Goal: Information Seeking & Learning: Check status

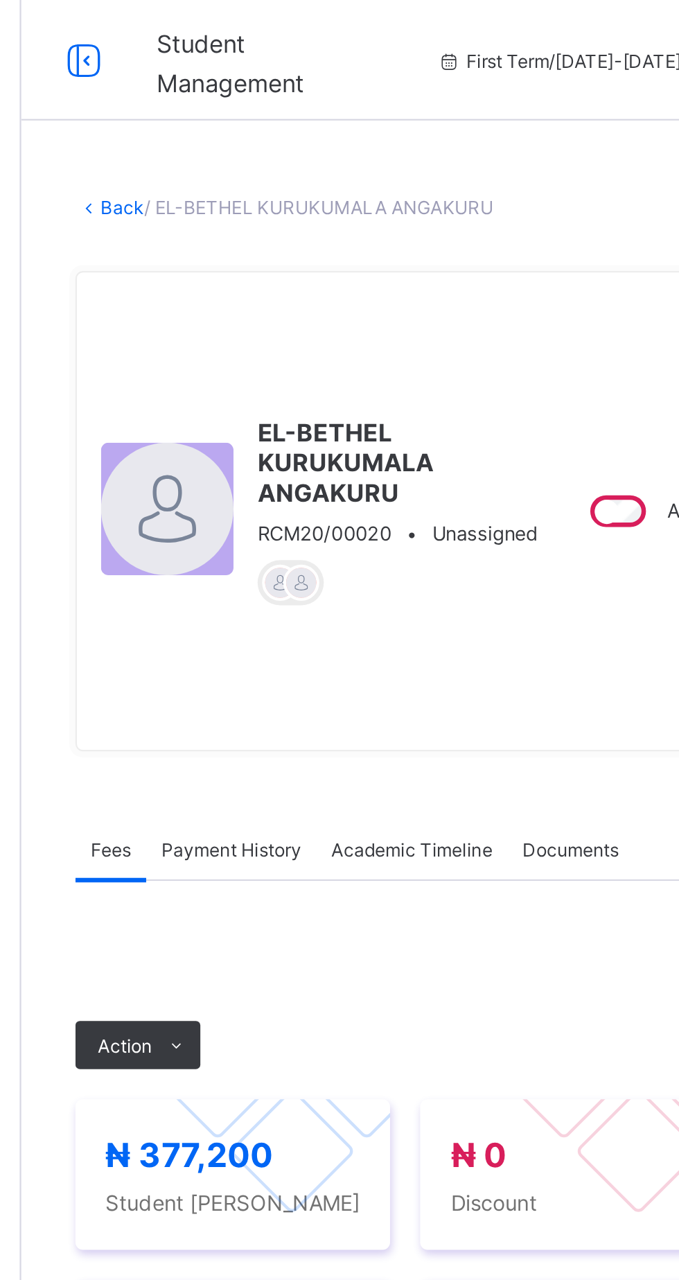
click at [223, 101] on link "Back" at bounding box center [213, 95] width 20 height 10
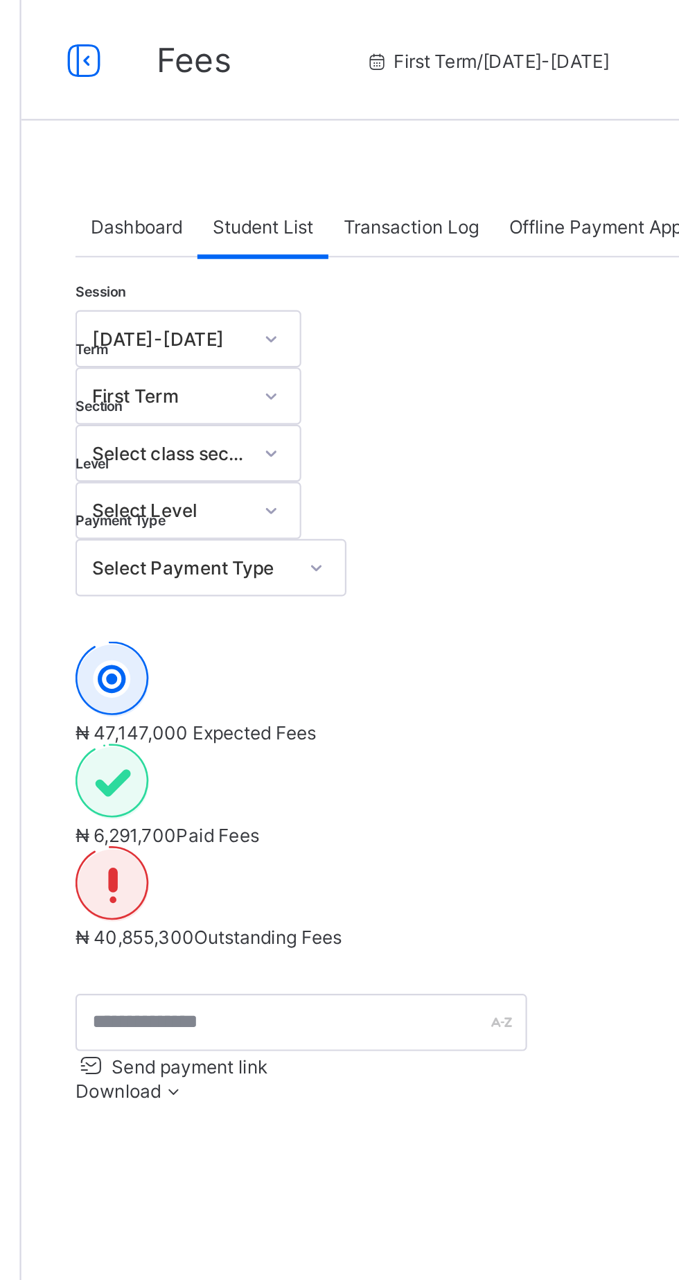
click at [220, 108] on span "Dashboard" at bounding box center [219, 104] width 42 height 10
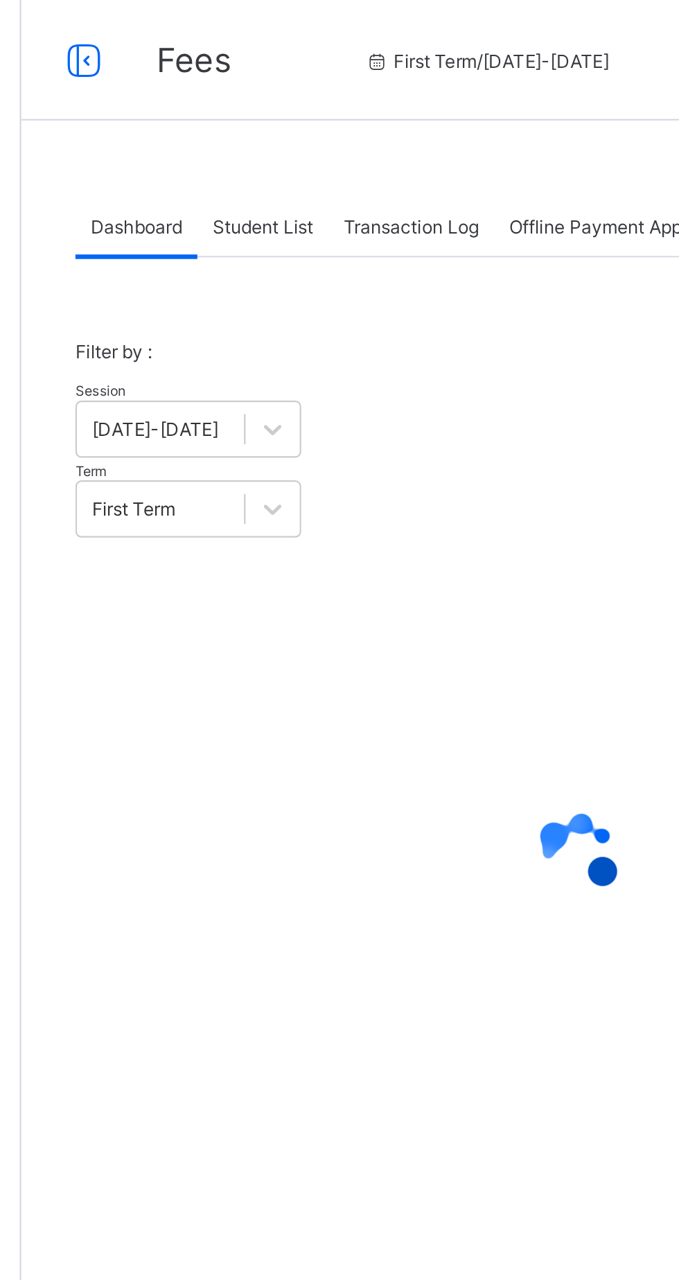
click at [284, 101] on span "Student List" at bounding box center [277, 104] width 46 height 10
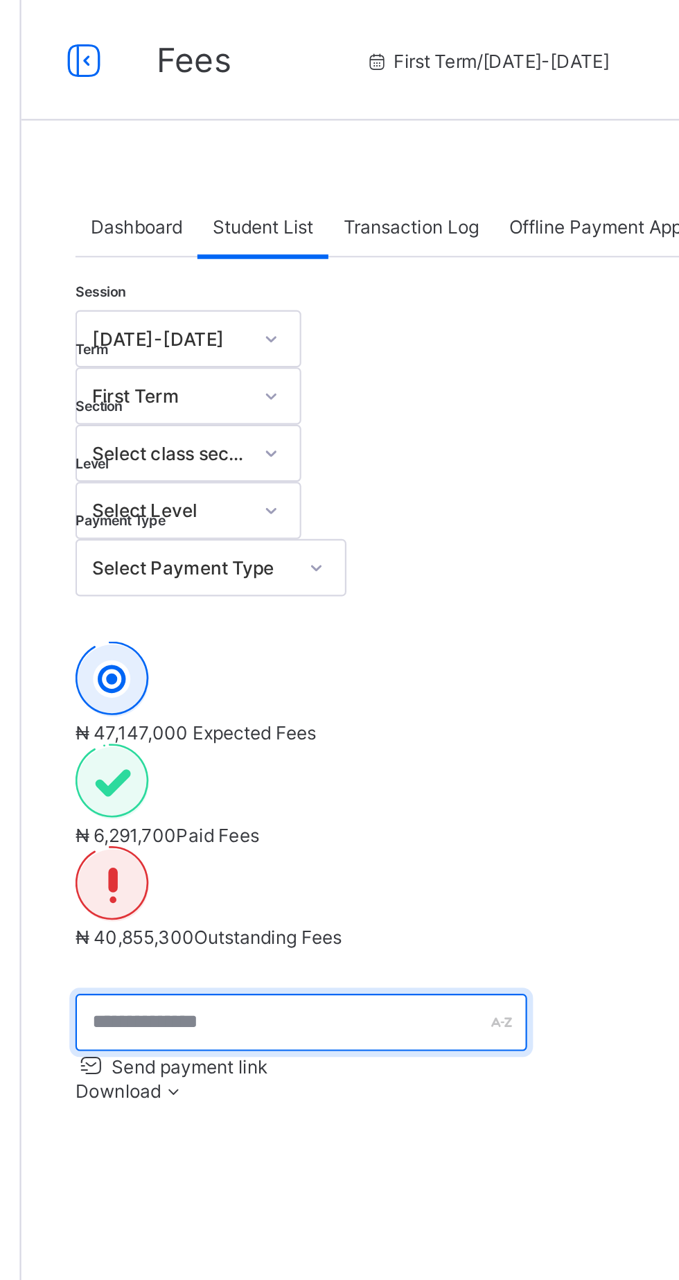
click at [266, 458] on input "text" at bounding box center [295, 471] width 208 height 26
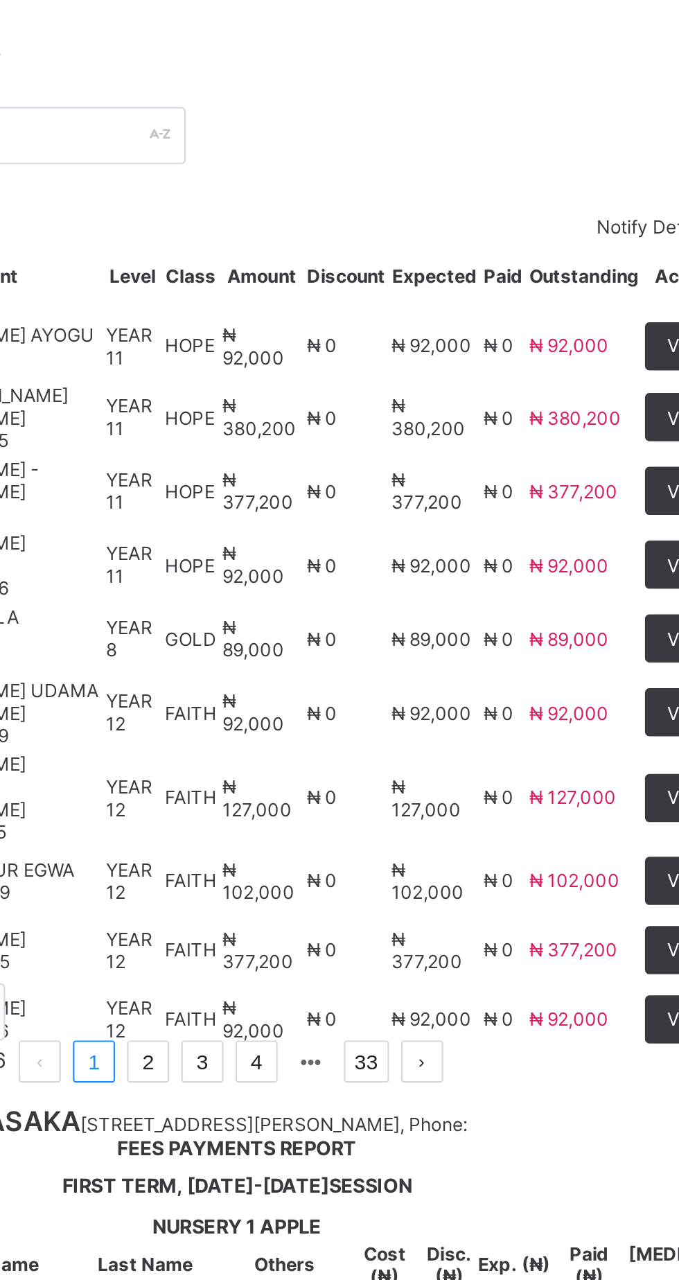
click at [487, 165] on span "Resume" at bounding box center [502, 160] width 31 height 10
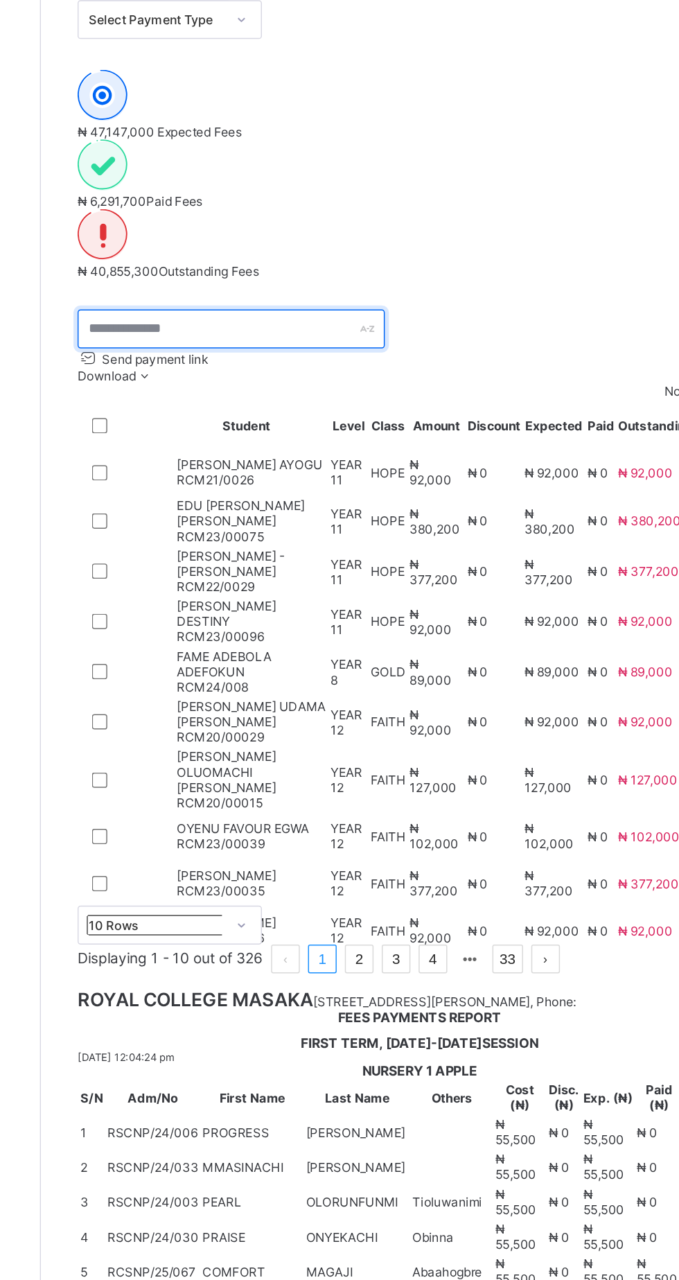
click at [284, 458] on input "text" at bounding box center [295, 471] width 208 height 26
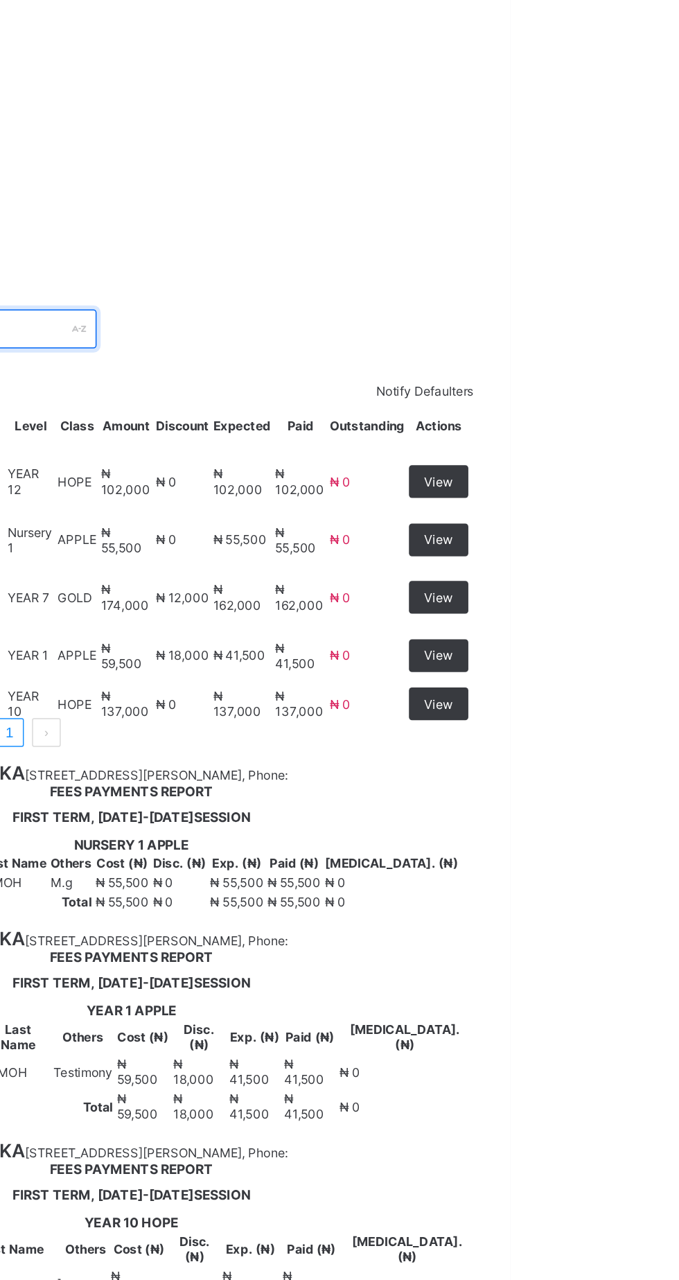
type input "*****"
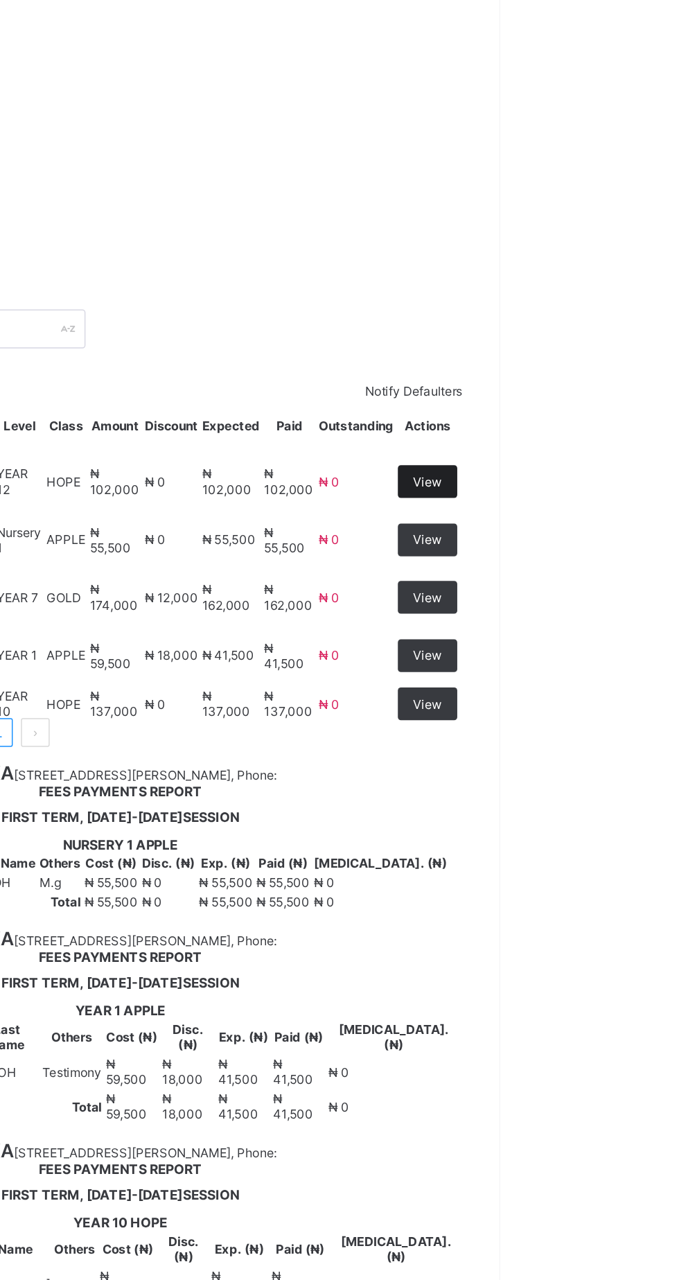
click at [641, 569] on span "View" at bounding box center [630, 574] width 19 height 10
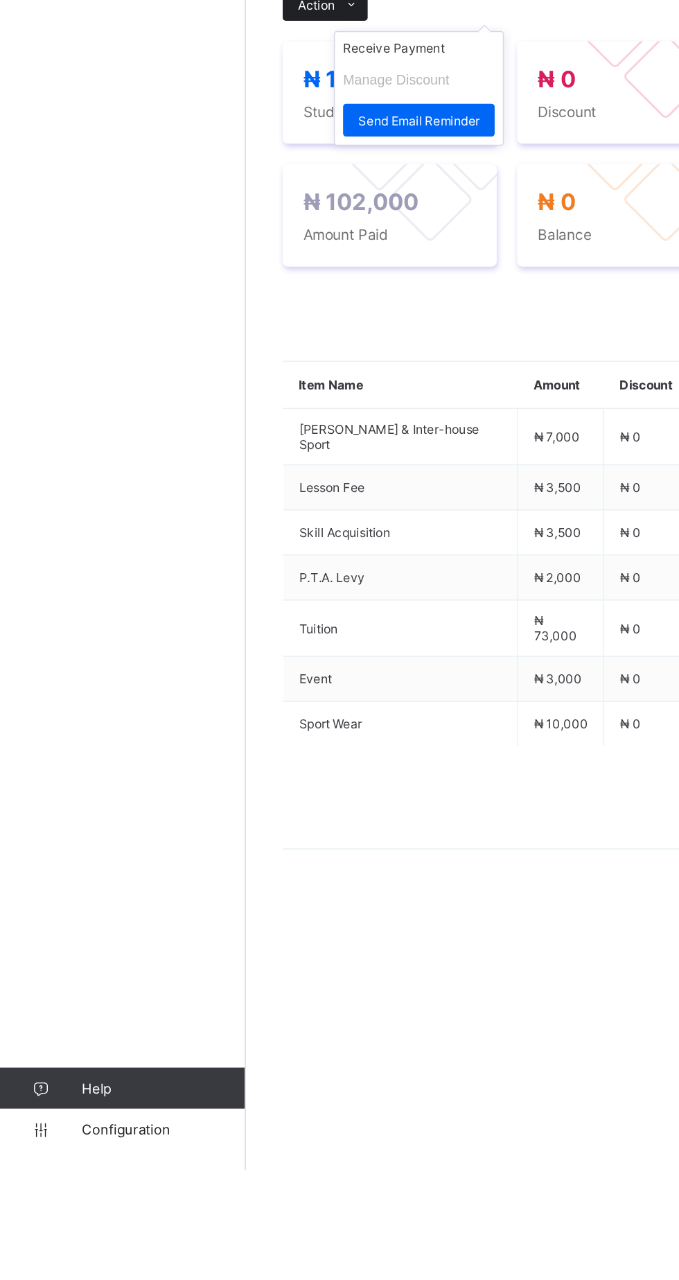
click at [238, 496] on icon at bounding box center [238, 491] width 10 height 9
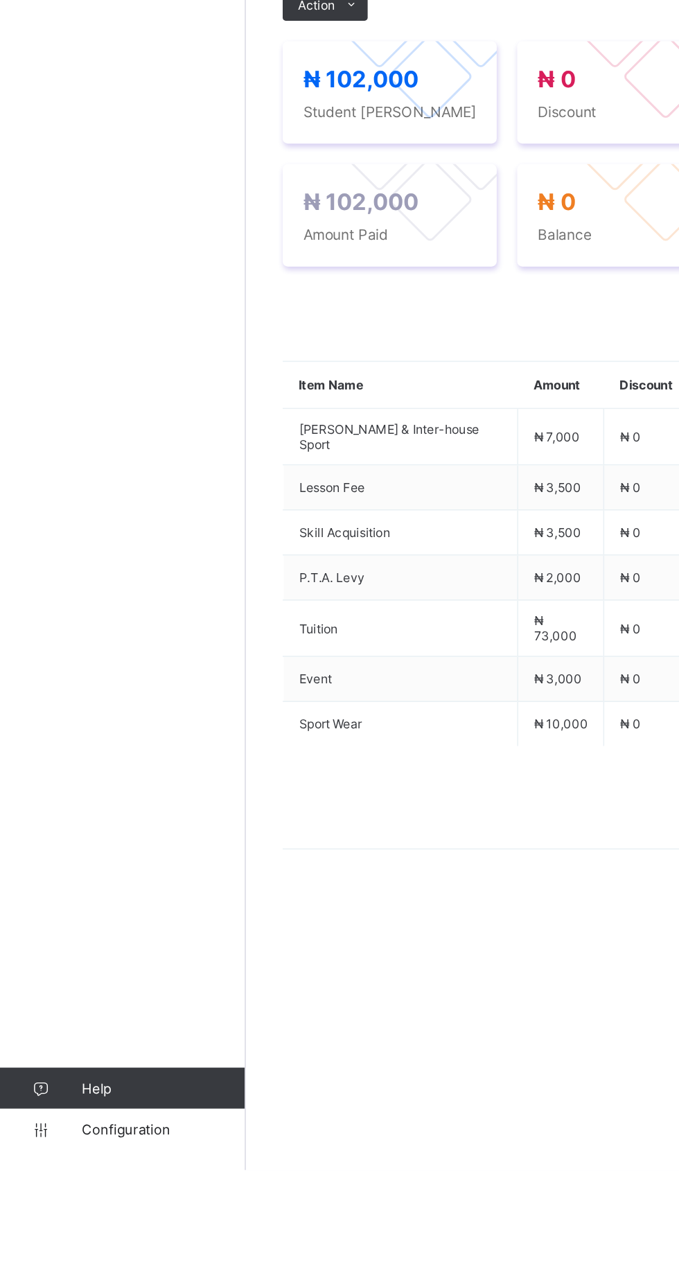
click at [372, 503] on div "Term [DATE]-[DATE] First Term Action Receive Payment Manage Discount Send Email…" at bounding box center [422, 474] width 463 height 55
click at [270, 407] on span "Payment History" at bounding box center [263, 402] width 64 height 10
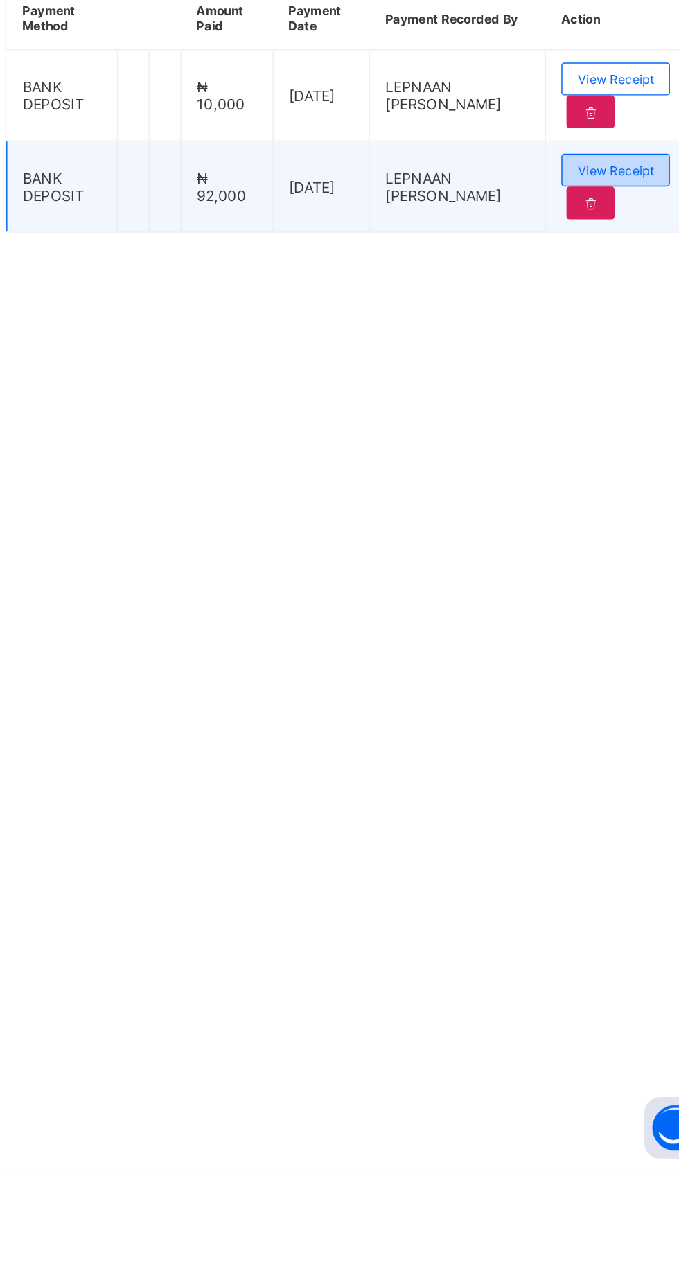
click at [618, 610] on span "View Receipt" at bounding box center [604, 605] width 51 height 10
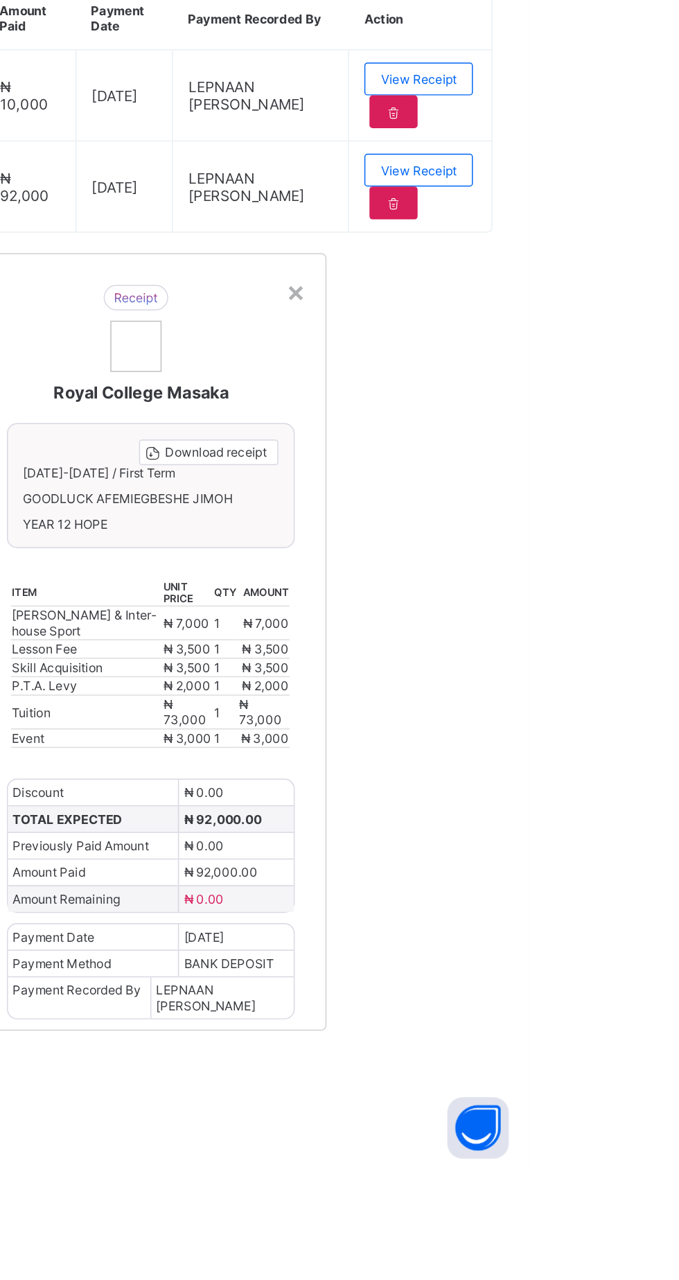
click at [654, 776] on div "× Royal College Masaka Download receipt [DATE]-[DATE] / First Term GOODLUCK AFE…" at bounding box center [422, 924] width 463 height 526
click at [528, 698] on div "×" at bounding box center [521, 687] width 13 height 24
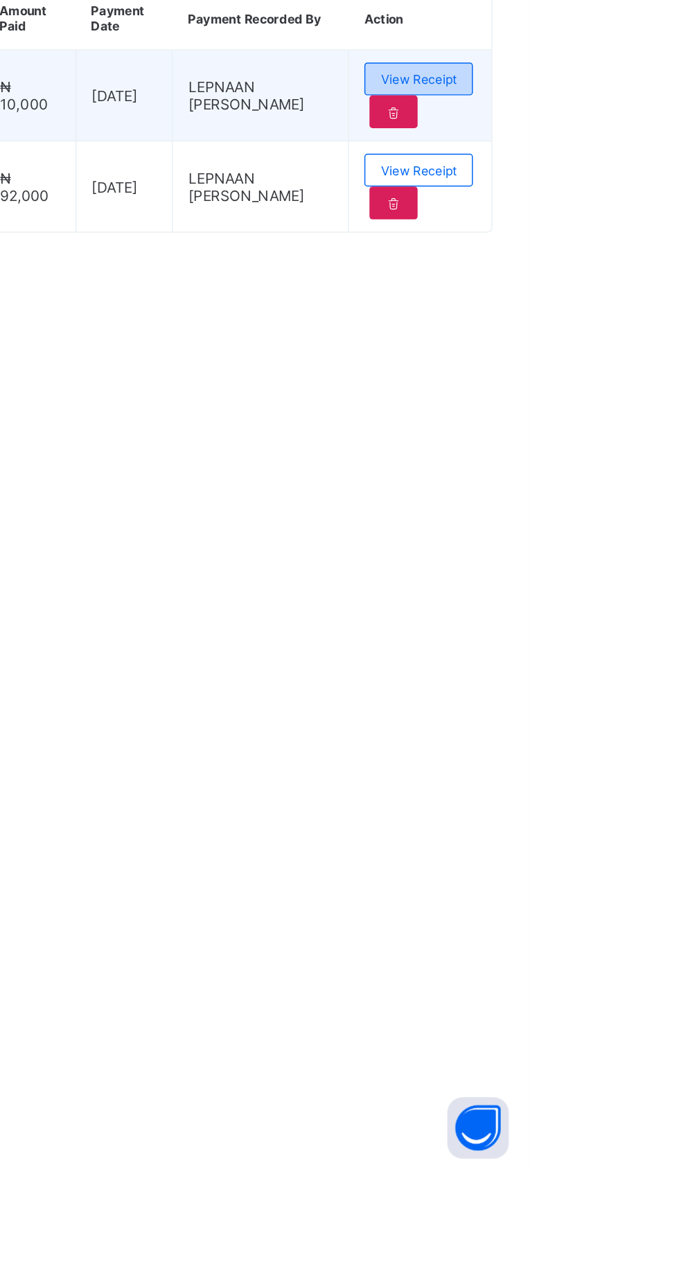
click at [608, 548] on span "View Receipt" at bounding box center [604, 543] width 51 height 10
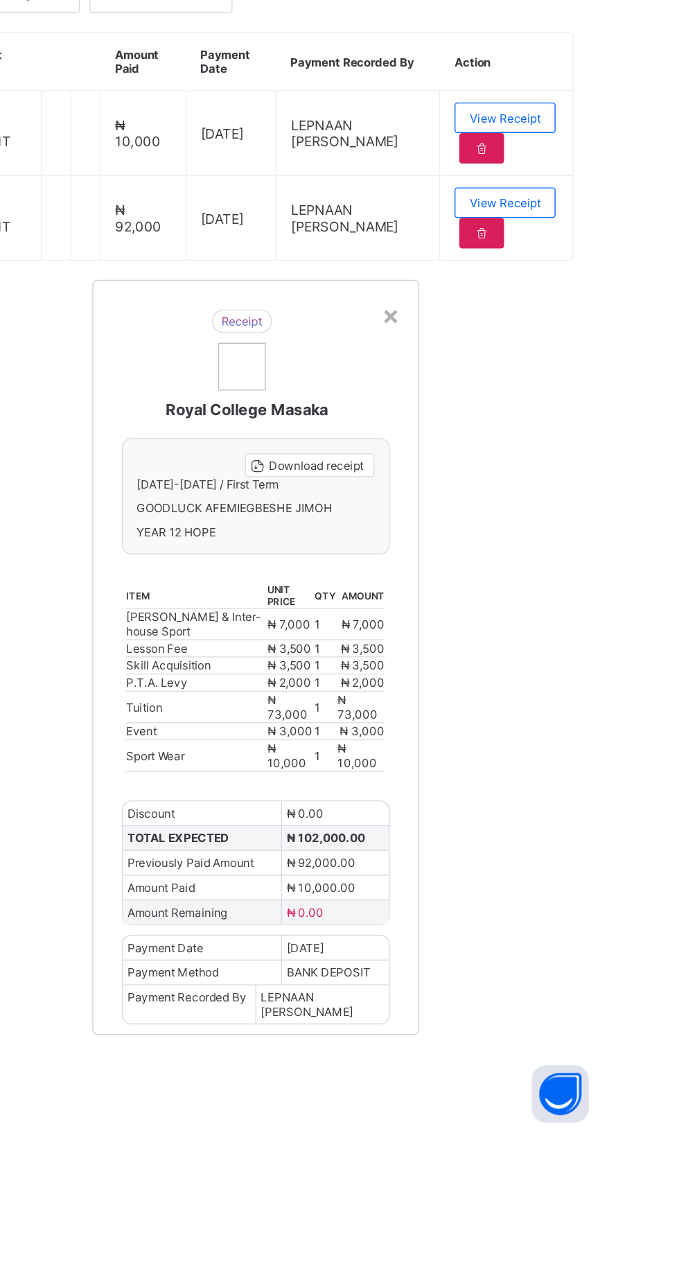
click at [379, 971] on div "× Royal College Masaka Download receipt [DATE]-[DATE] / First Term GOODLUCK AFE…" at bounding box center [422, 935] width 463 height 549
click at [502, 801] on span "Download receipt" at bounding box center [467, 795] width 69 height 10
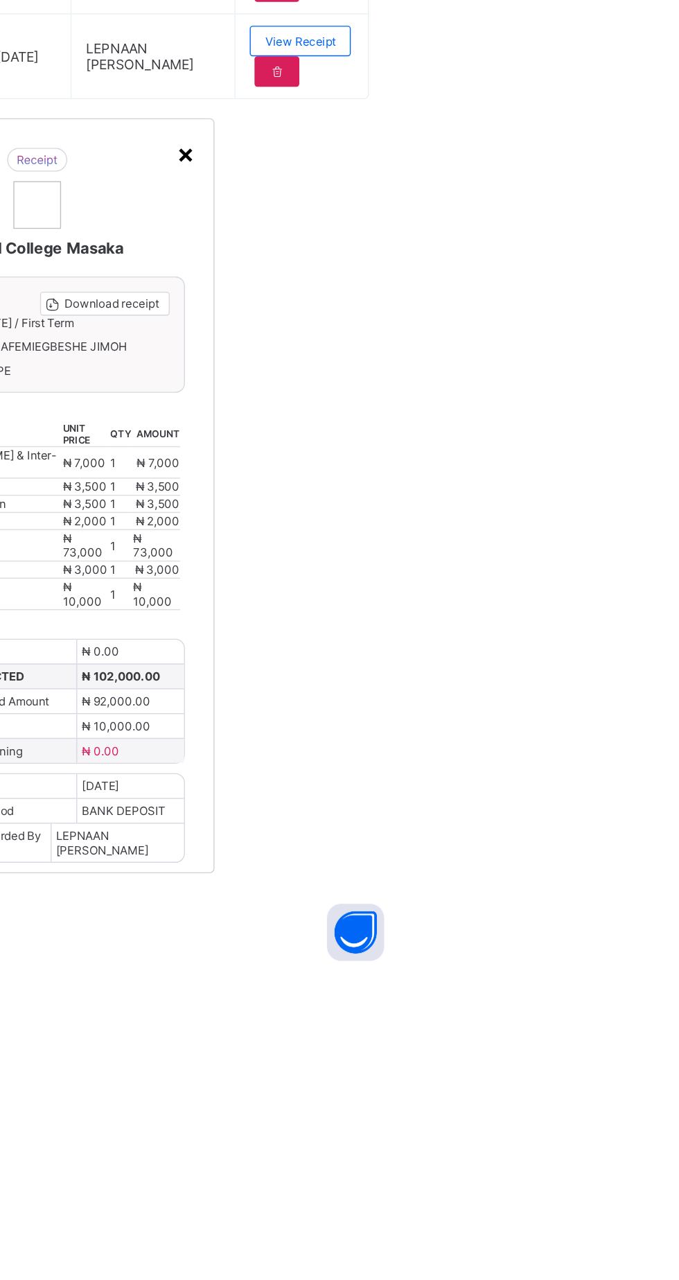
click at [528, 698] on div "×" at bounding box center [521, 687] width 13 height 24
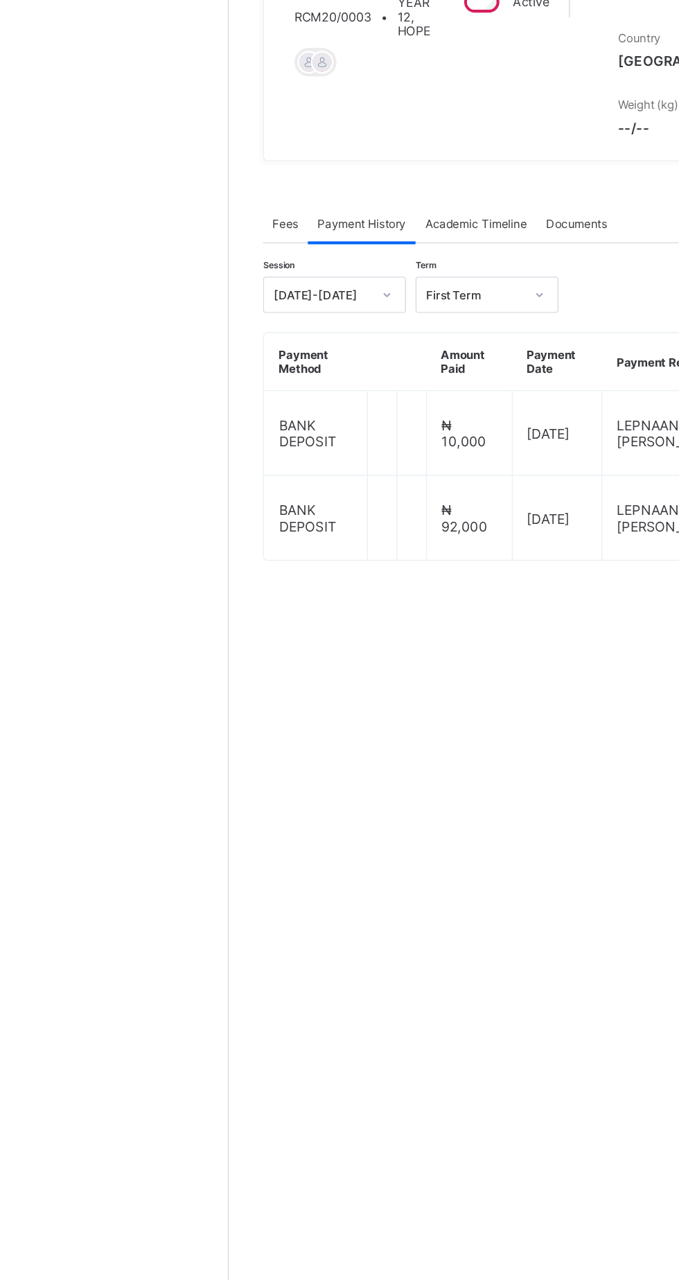
click at [207, 407] on span "Fees" at bounding box center [207, 402] width 19 height 10
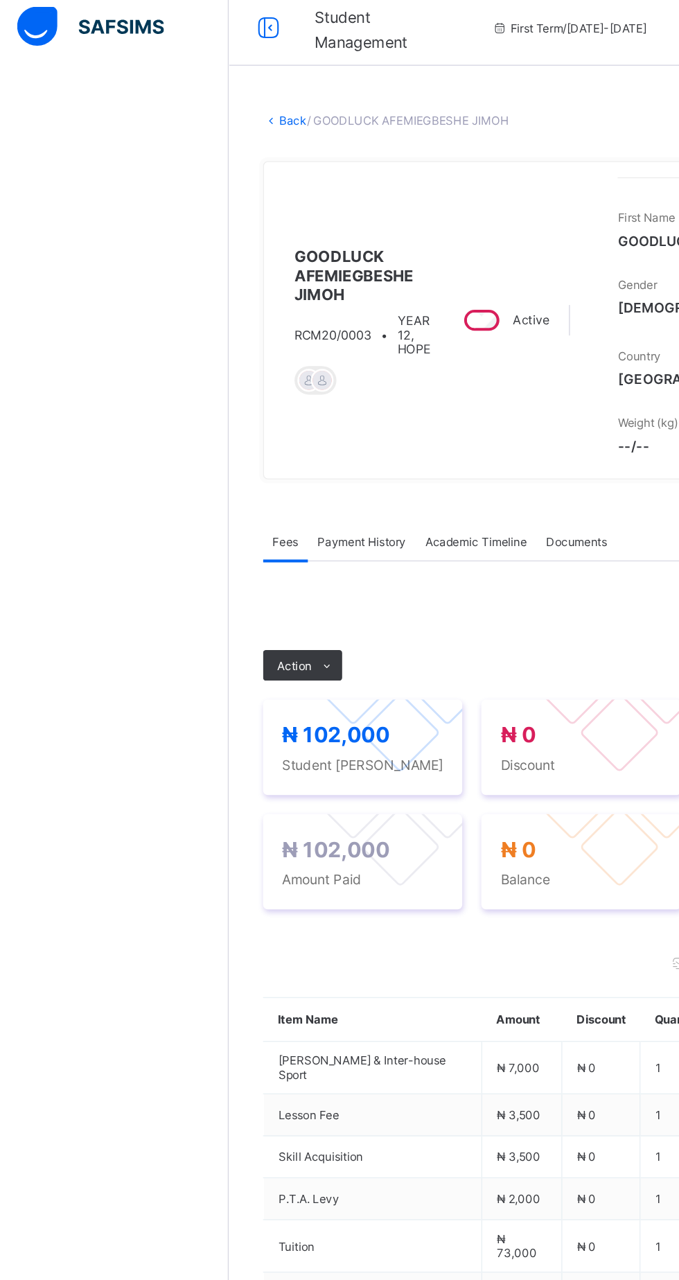
click at [223, 93] on link "Back" at bounding box center [213, 95] width 20 height 10
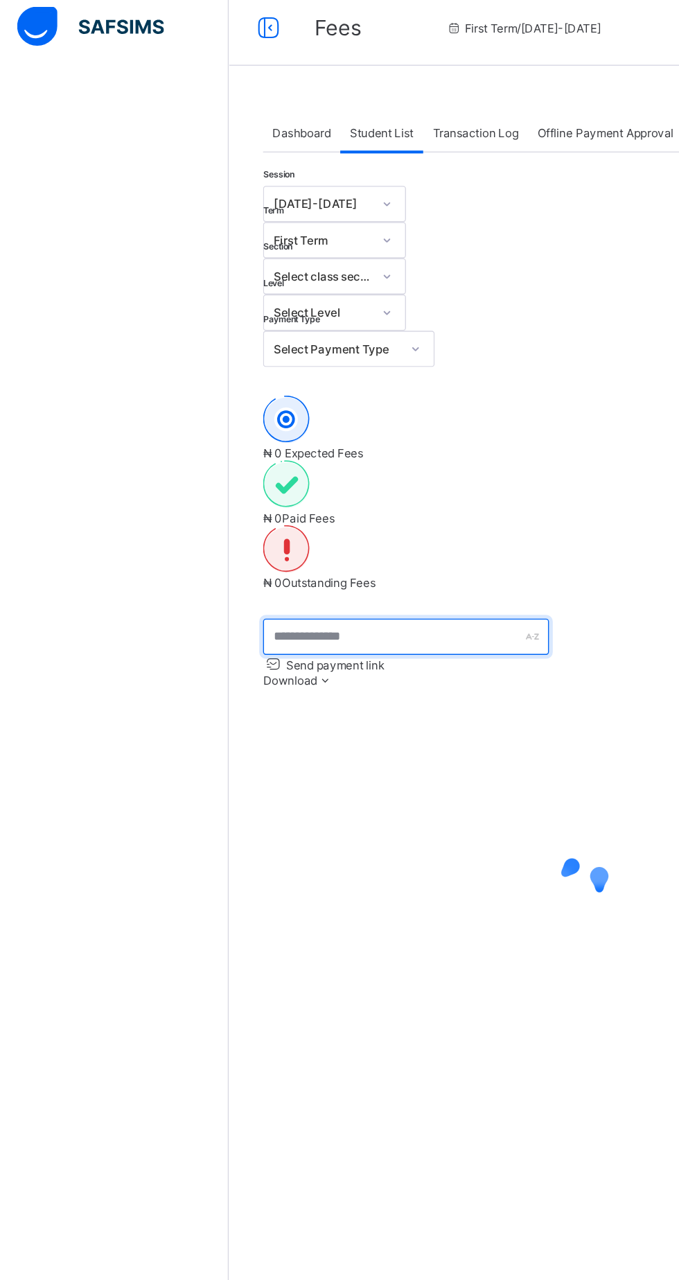
click at [297, 458] on input "text" at bounding box center [295, 471] width 208 height 26
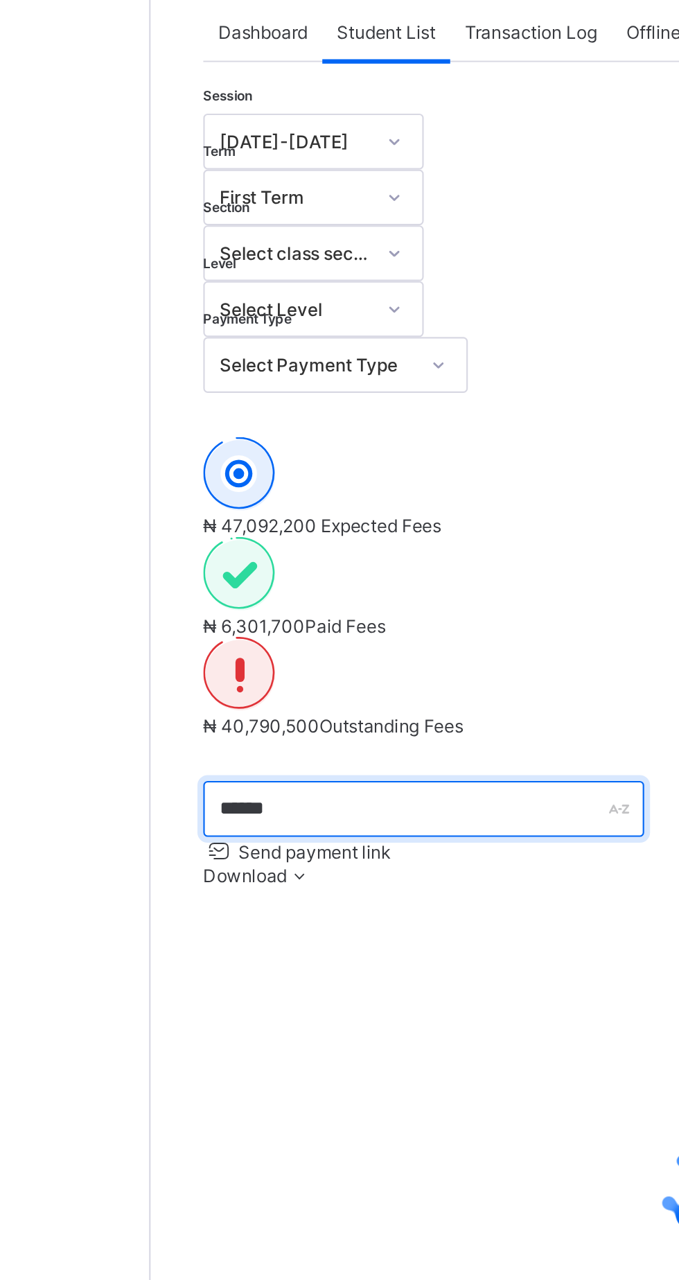
type input "*****"
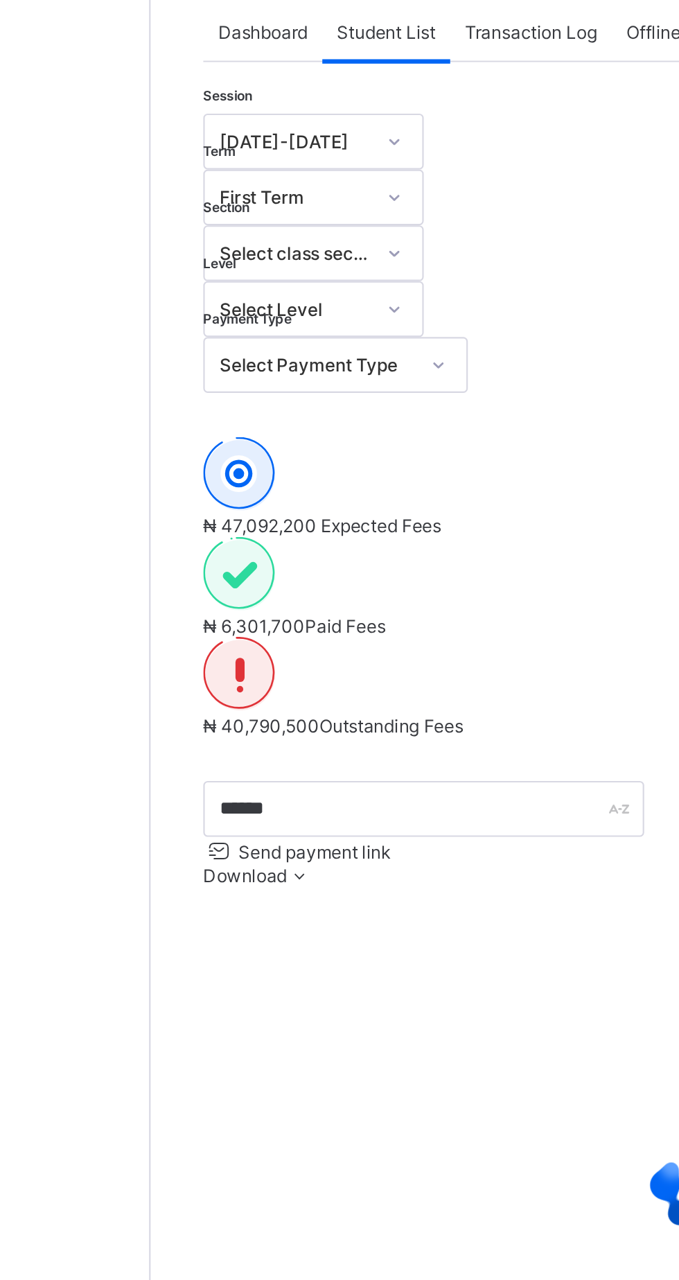
click at [309, 332] on div "₦ 47,092,200 Expected Fees" at bounding box center [422, 337] width 463 height 10
click at [245, 332] on span "₦ 47,092,200" at bounding box center [217, 337] width 53 height 10
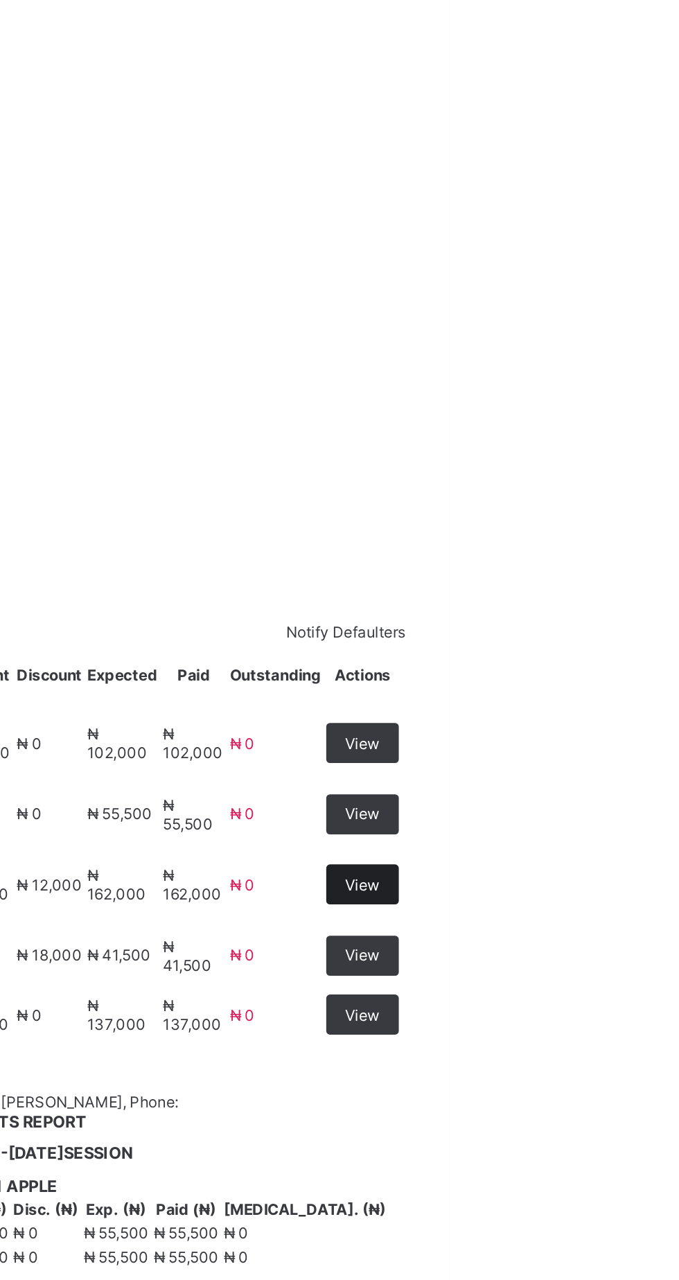
click at [651, 641] on div "View" at bounding box center [631, 652] width 40 height 22
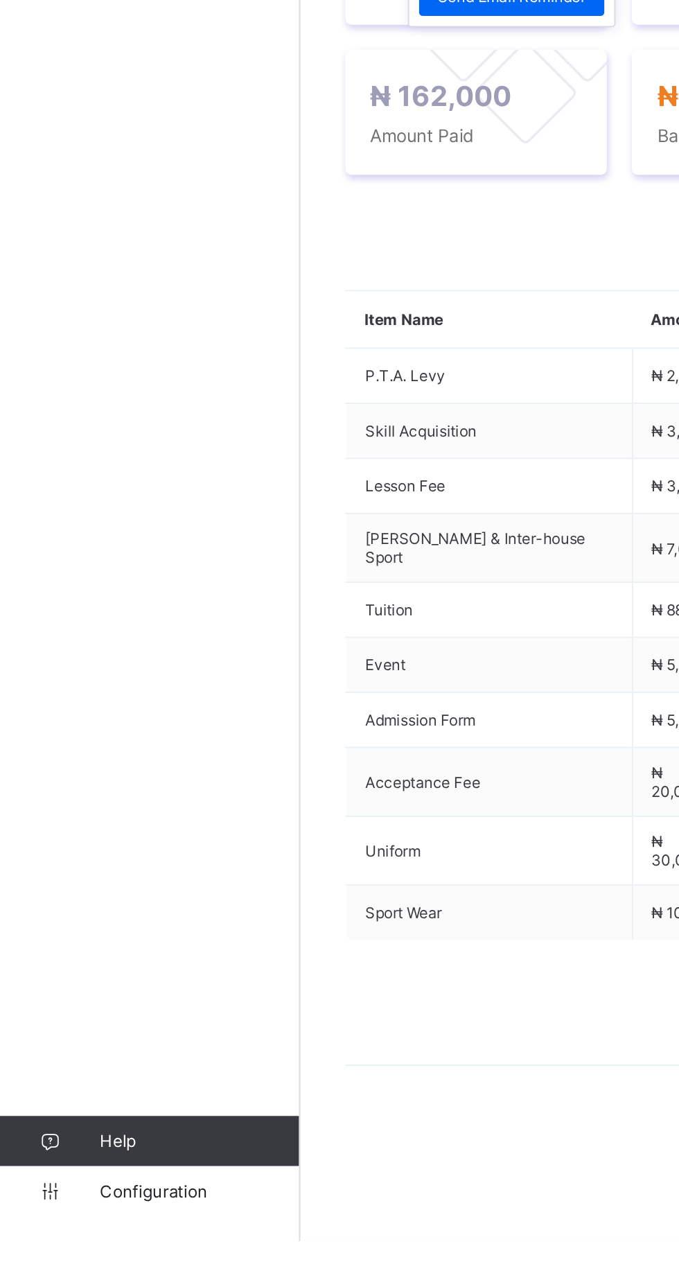
click at [236, 517] on icon at bounding box center [238, 512] width 10 height 9
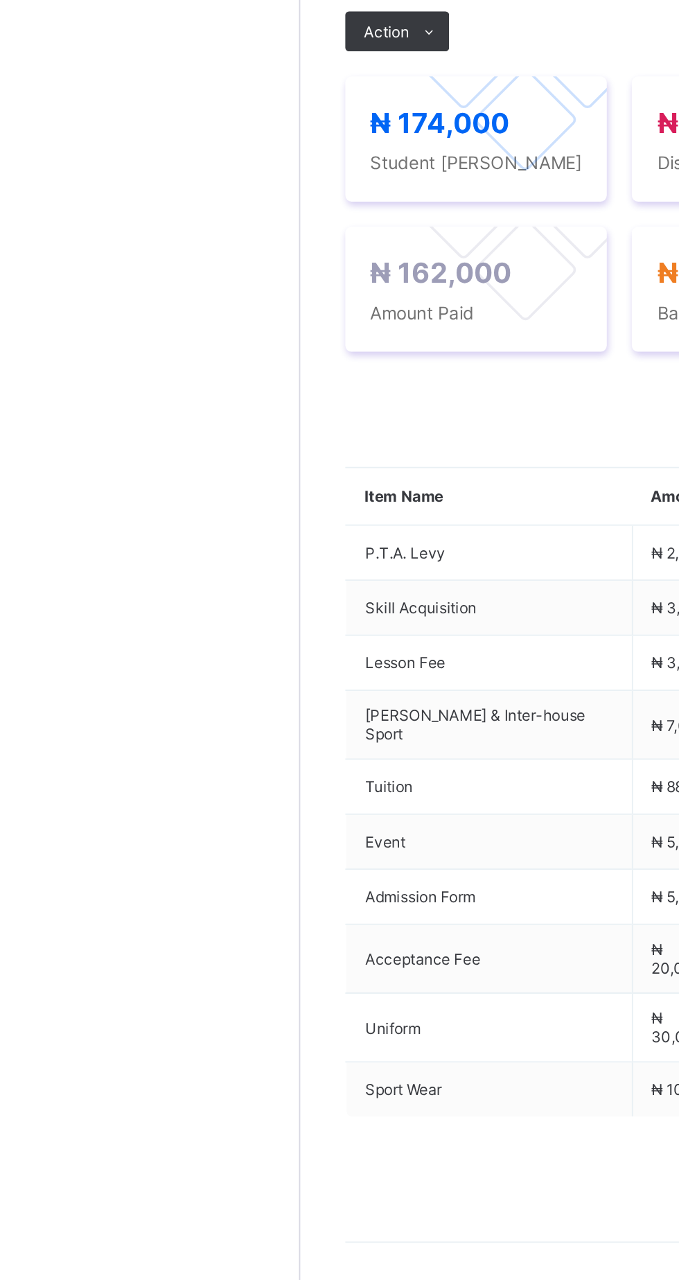
click at [276, 428] on span "Payment History" at bounding box center [263, 422] width 64 height 10
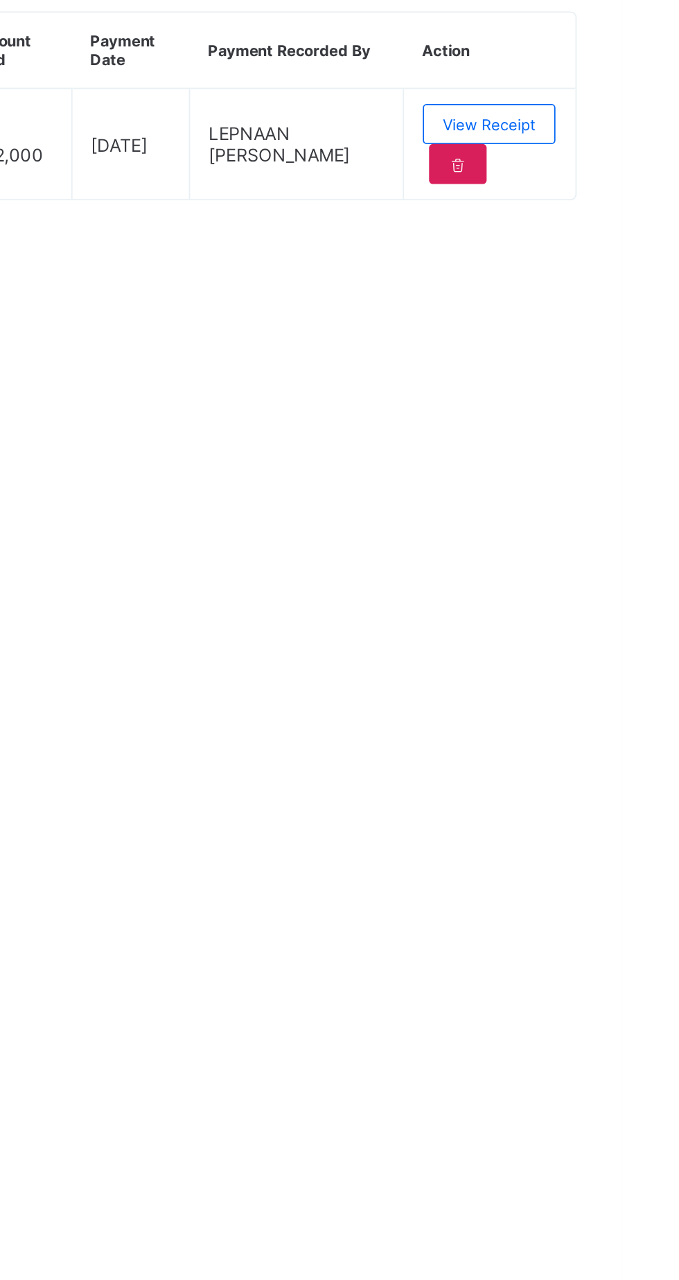
click at [607, 965] on div "× Delete Document This action would delete the document with name: from the sys…" at bounding box center [422, 640] width 513 height 1280
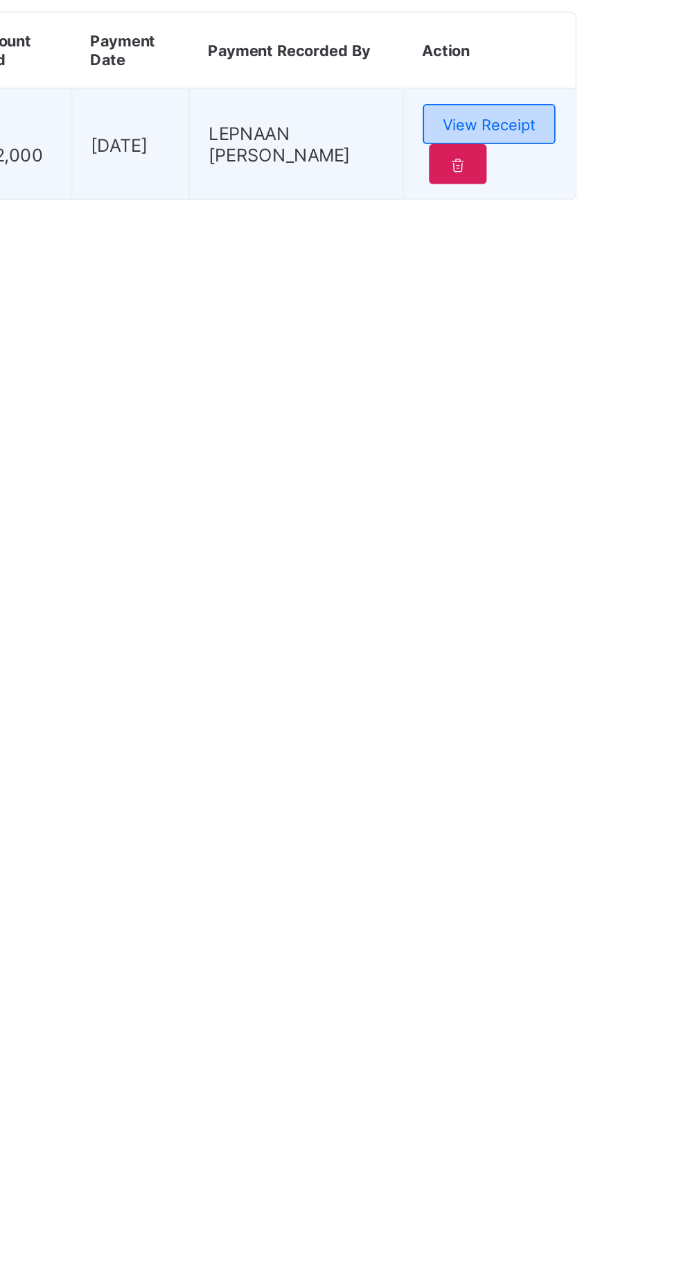
click at [627, 569] on span "View Receipt" at bounding box center [605, 564] width 51 height 10
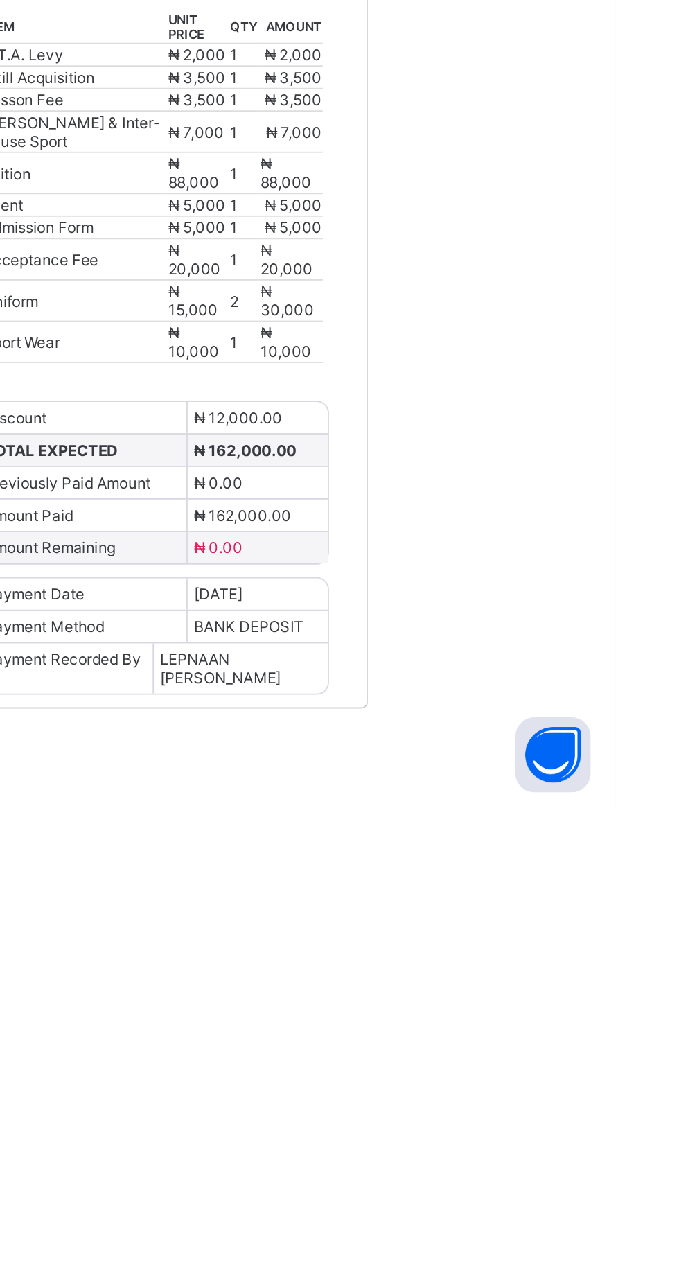
click at [502, 760] on span "Download receipt" at bounding box center [467, 754] width 69 height 10
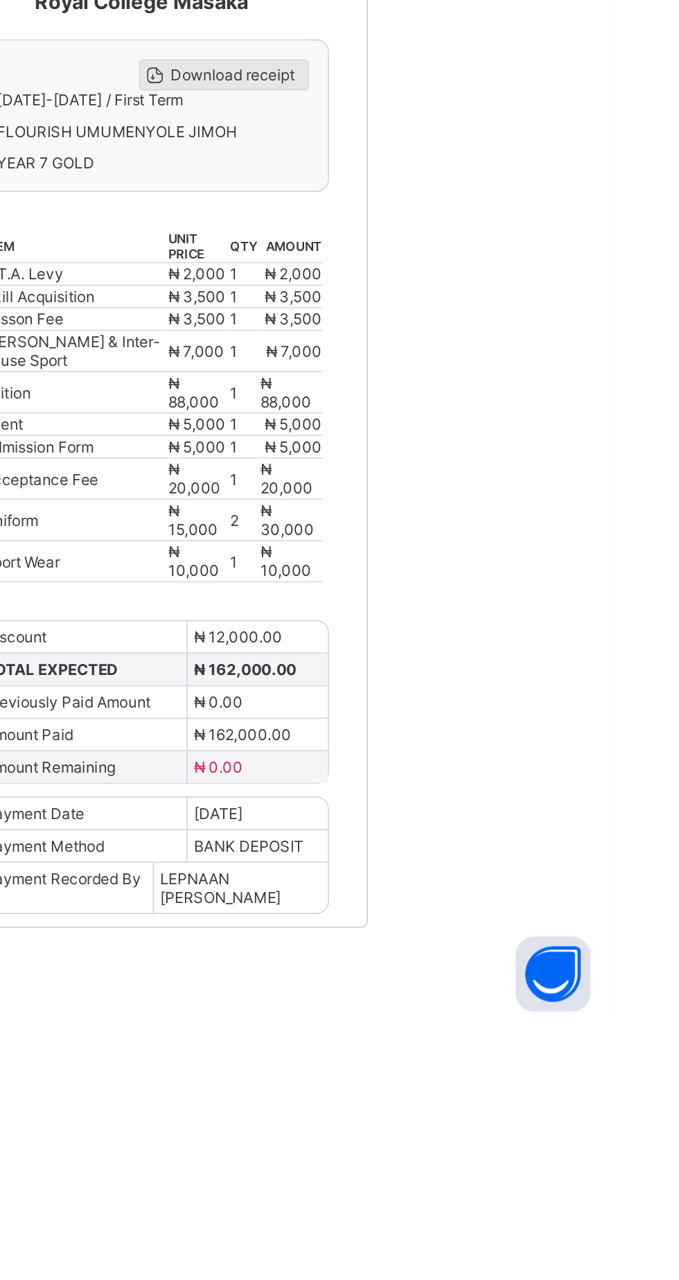
click at [502, 760] on span "Download receipt" at bounding box center [467, 754] width 69 height 10
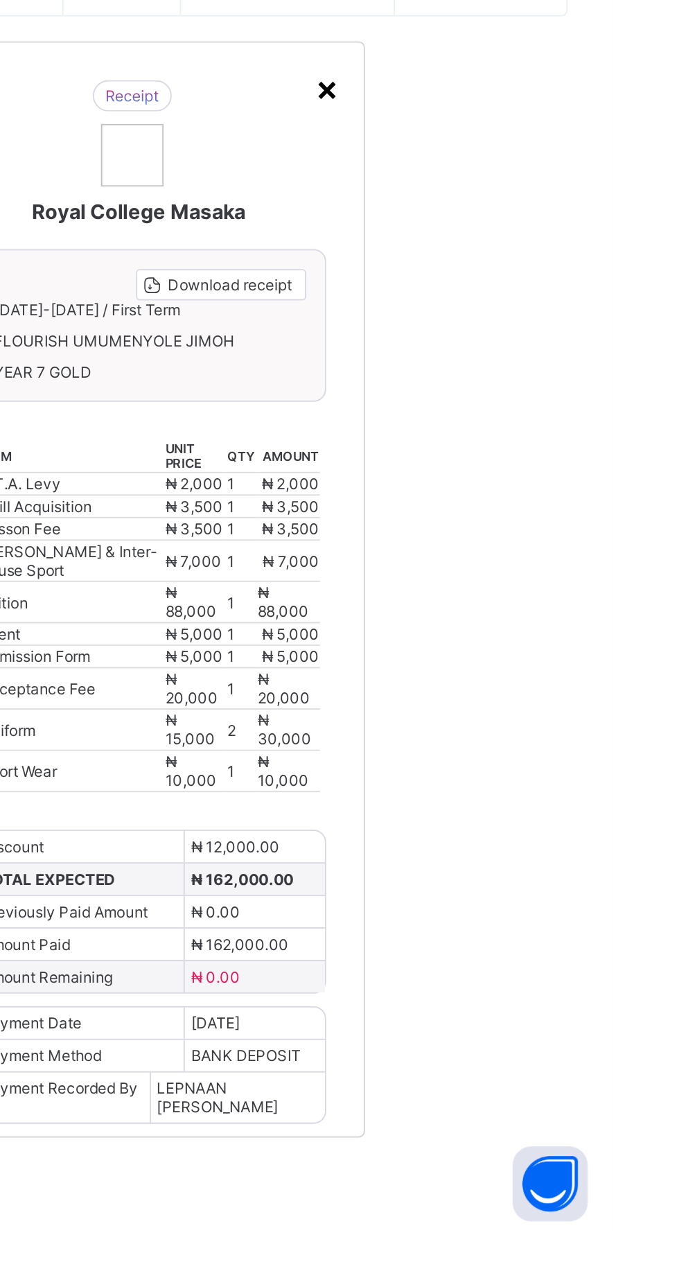
click at [528, 657] on div "×" at bounding box center [521, 646] width 13 height 24
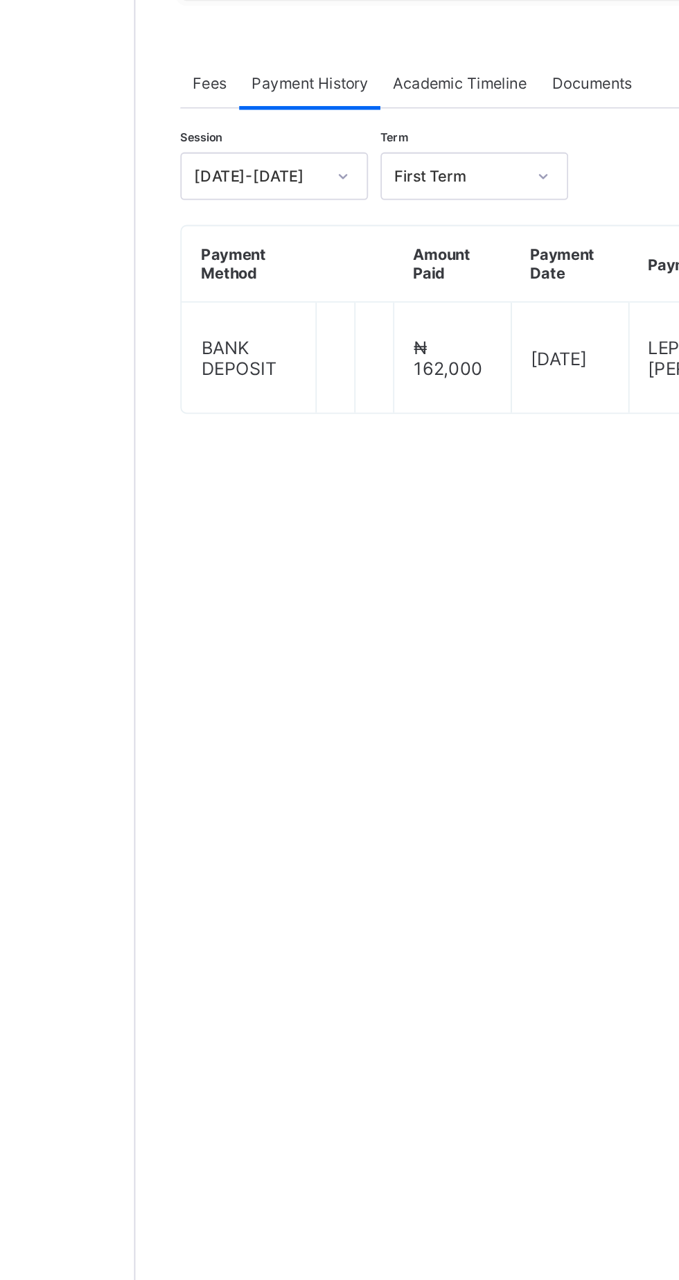
click at [213, 428] on span "Fees" at bounding box center [207, 422] width 19 height 10
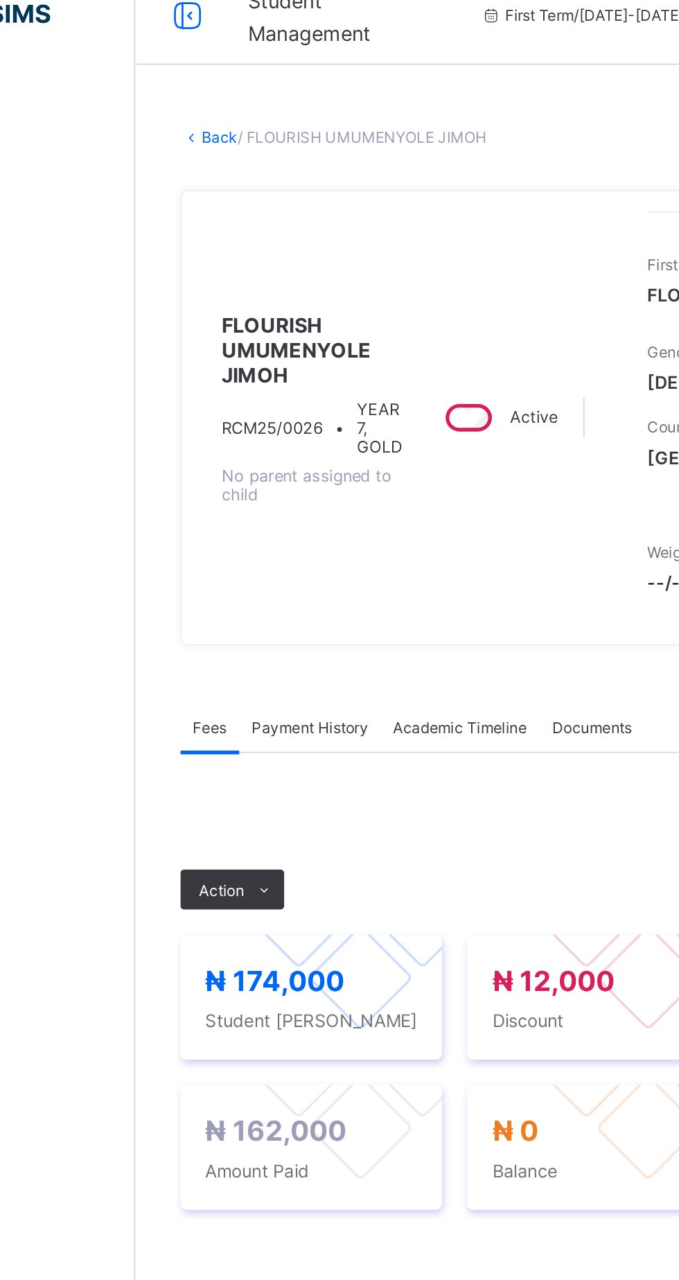
click at [223, 100] on link "Back" at bounding box center [213, 95] width 20 height 10
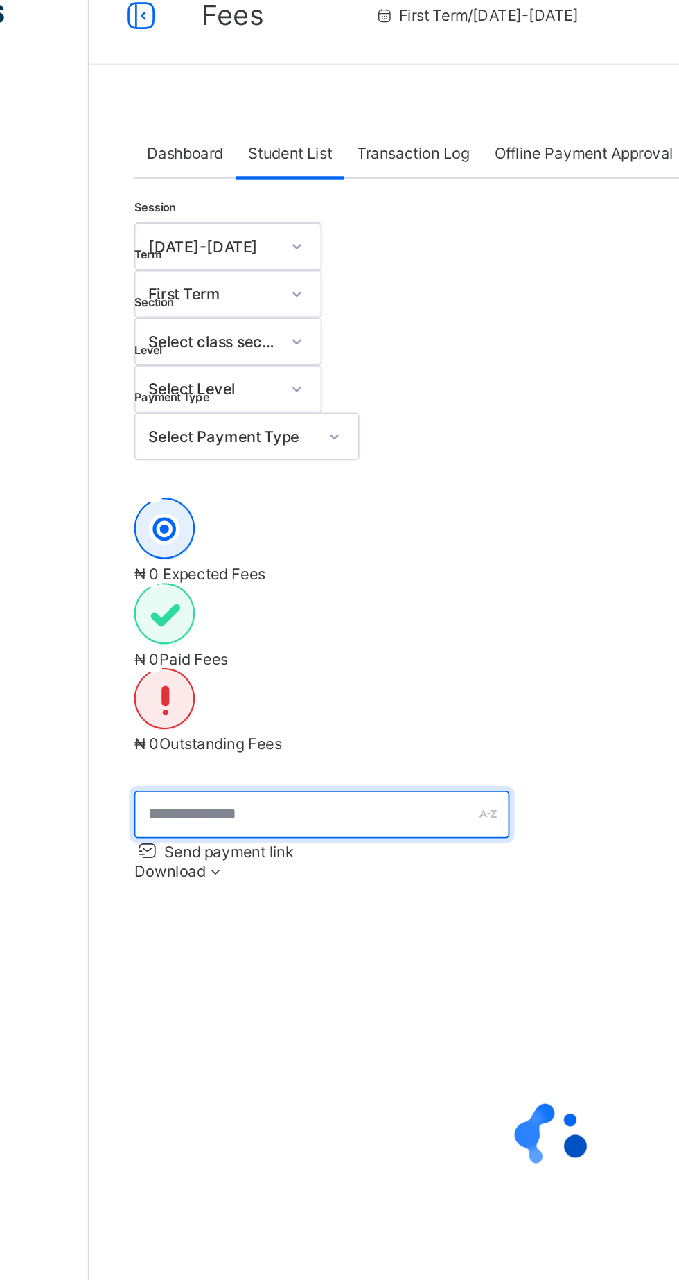
click at [304, 458] on input "text" at bounding box center [295, 471] width 208 height 26
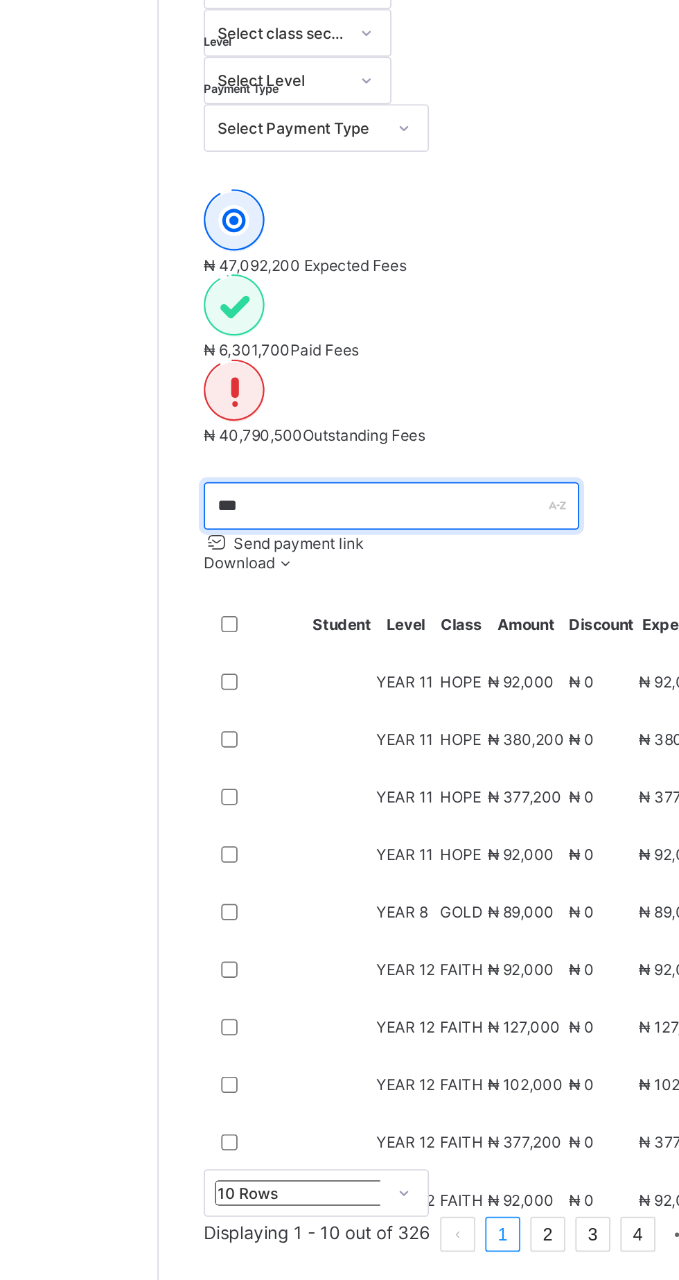
type input "**"
click at [290, 458] on input "**" at bounding box center [295, 471] width 208 height 26
click at [284, 458] on input "**" at bounding box center [295, 471] width 208 height 26
click at [315, 458] on input "**" at bounding box center [295, 471] width 208 height 26
type input "*****"
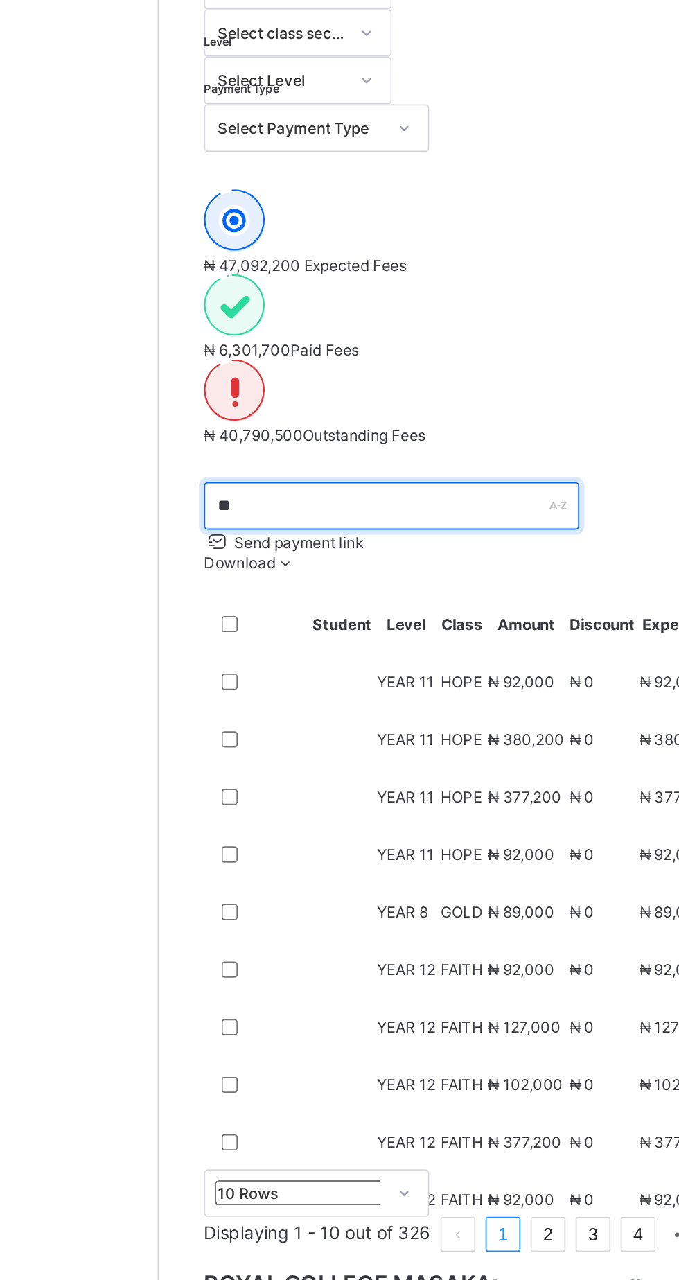
type input "*"
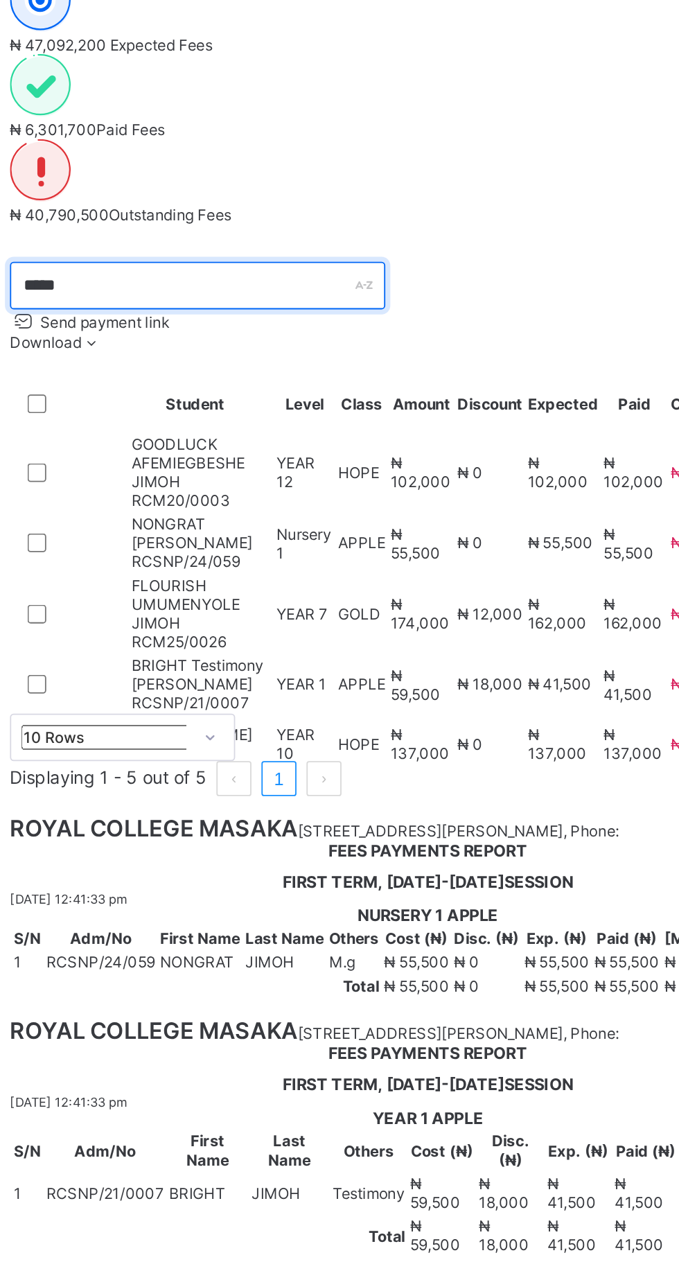
type input "*****"
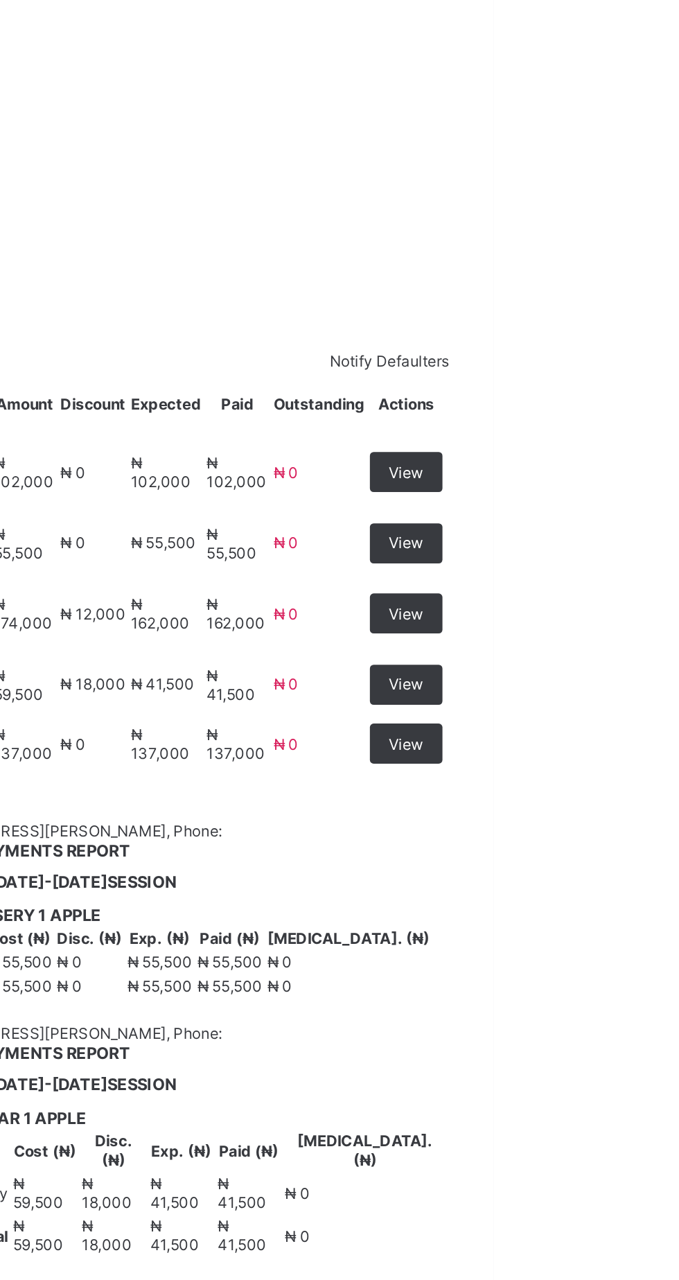
click at [651, 685] on div "View" at bounding box center [631, 692] width 40 height 22
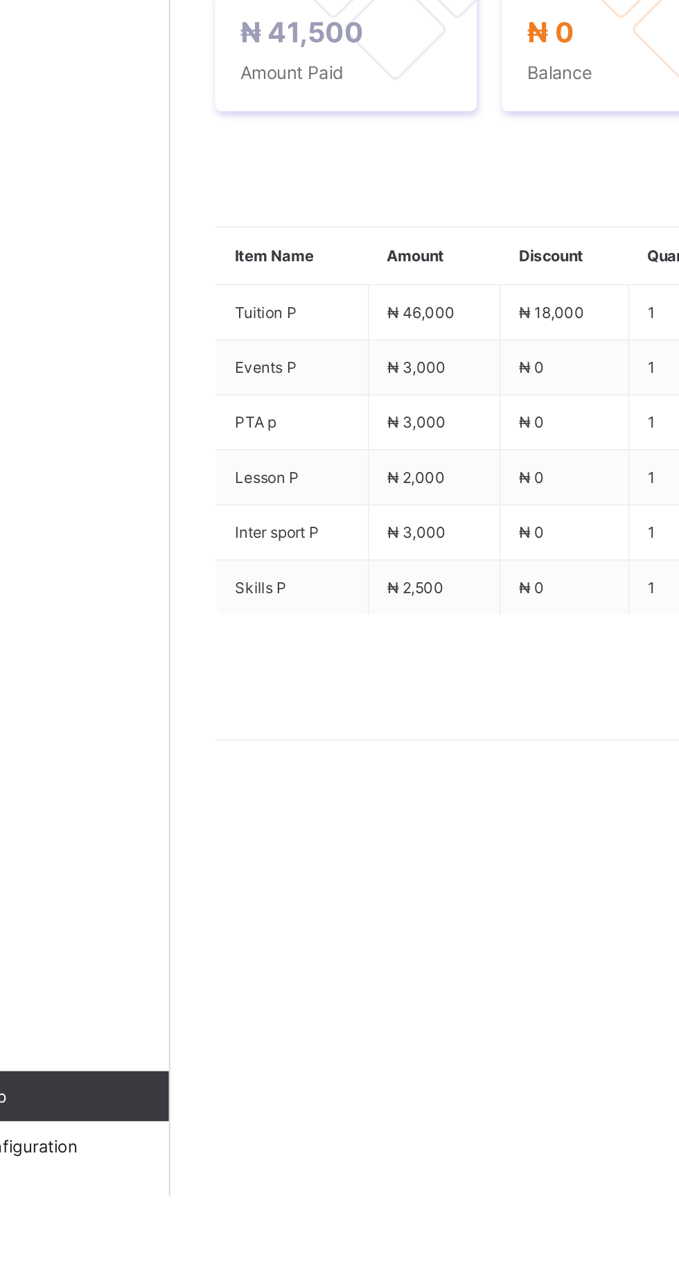
click at [279, 417] on span "Payment History" at bounding box center [263, 412] width 64 height 10
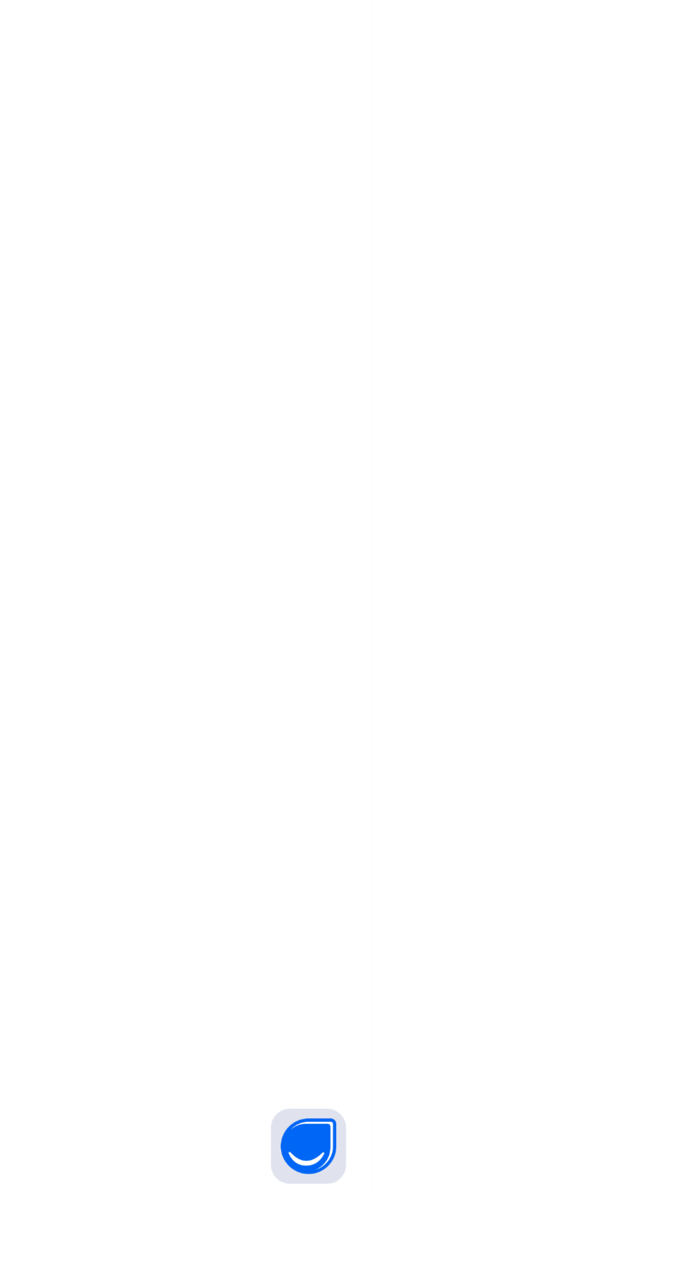
click at [627, 564] on div "View Receipt" at bounding box center [604, 553] width 73 height 22
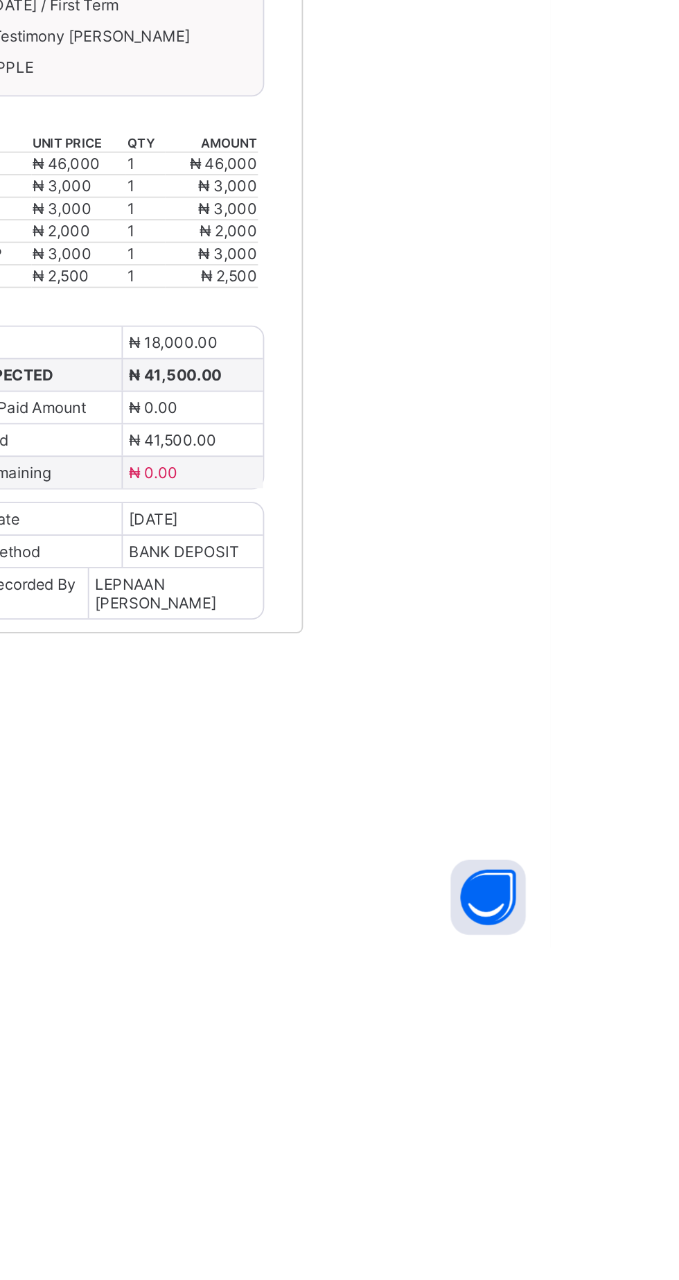
click at [510, 753] on div "Download receipt" at bounding box center [462, 744] width 94 height 17
